Goal: Check status

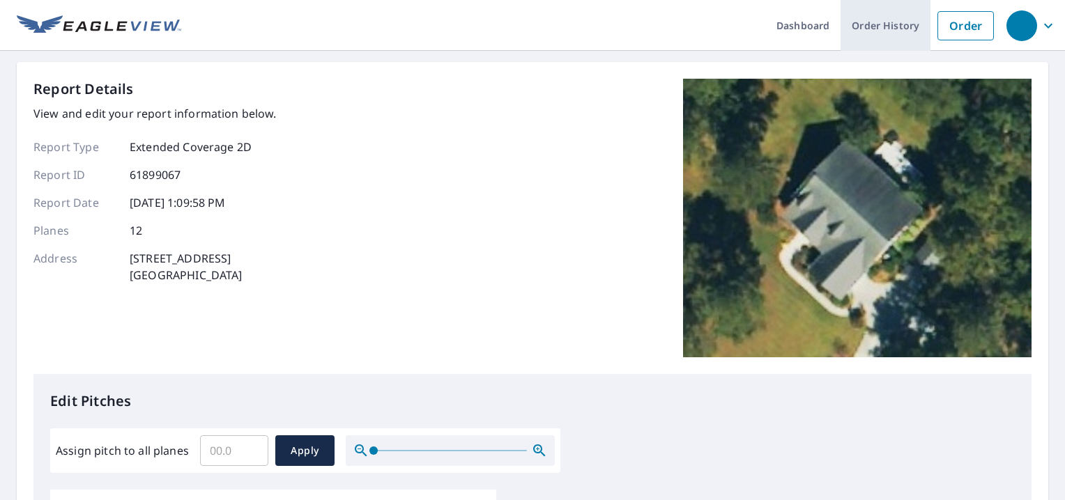
click at [875, 21] on link "Order History" at bounding box center [886, 25] width 90 height 51
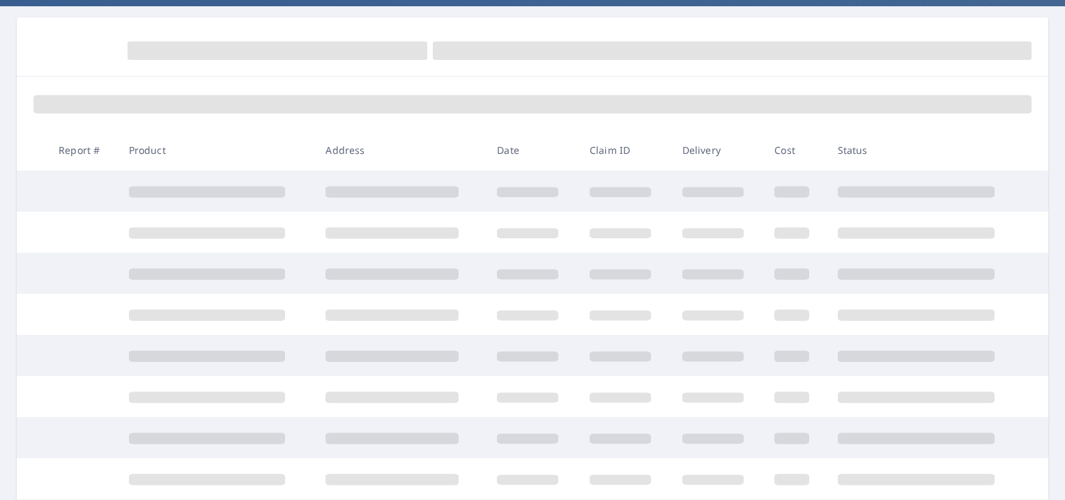
scroll to position [209, 0]
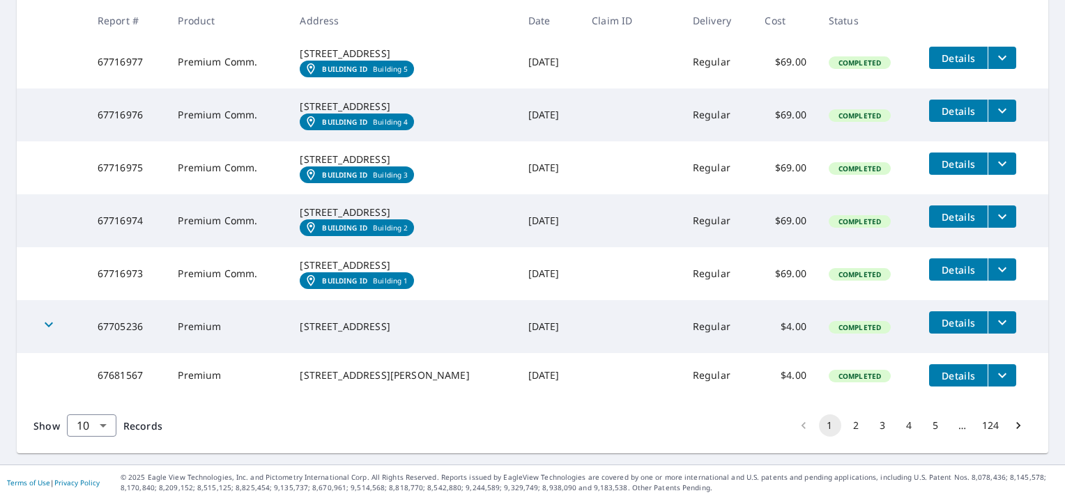
scroll to position [501, 0]
